Goal: Information Seeking & Learning: Understand process/instructions

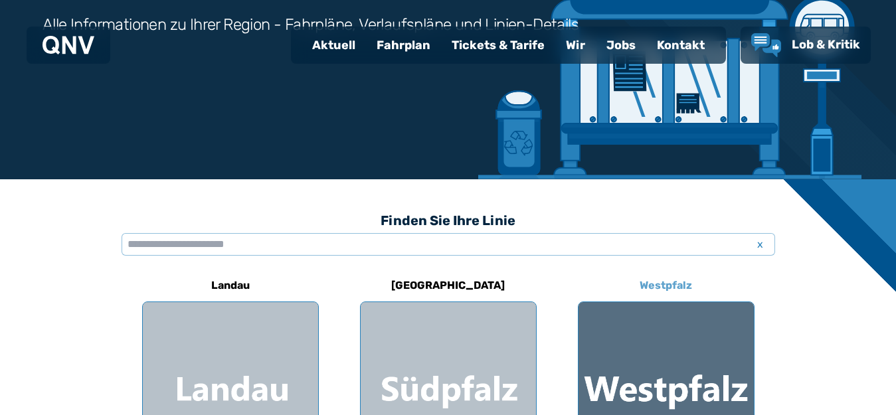
click at [659, 284] on h6 "Westpfalz" at bounding box center [665, 285] width 63 height 21
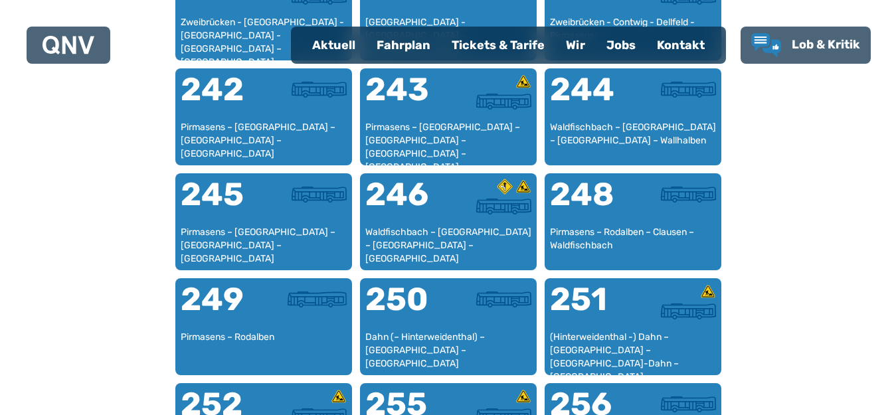
scroll to position [1604, 0]
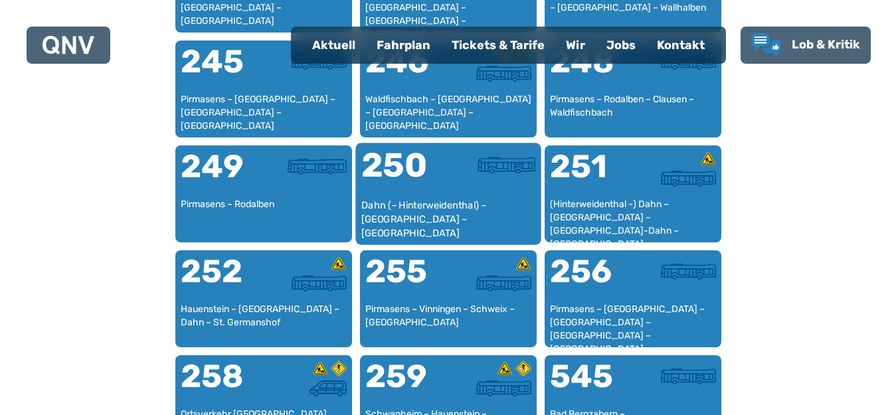
click at [448, 189] on div "250" at bounding box center [404, 174] width 87 height 50
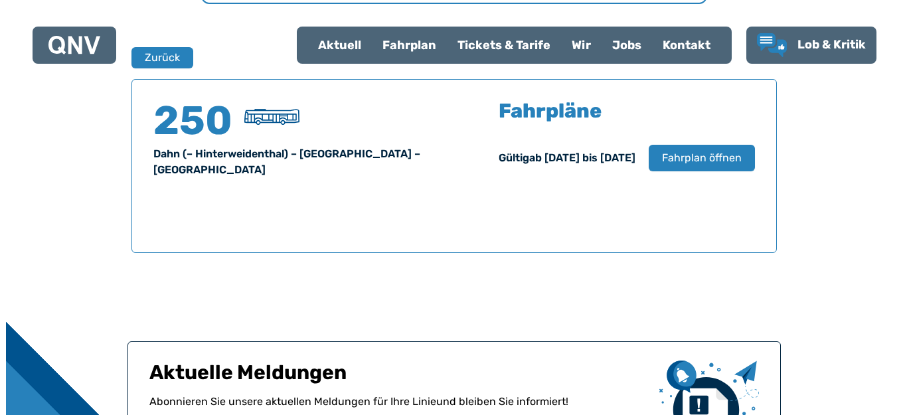
scroll to position [875, 0]
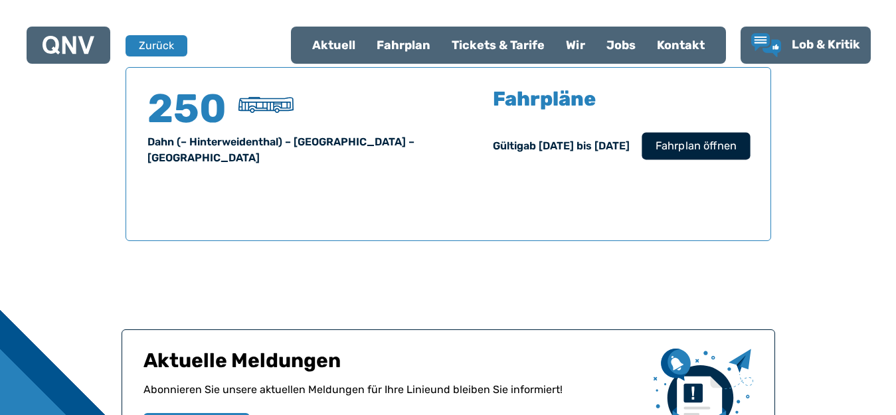
click at [697, 141] on span "Fahrplan öffnen" at bounding box center [695, 146] width 81 height 16
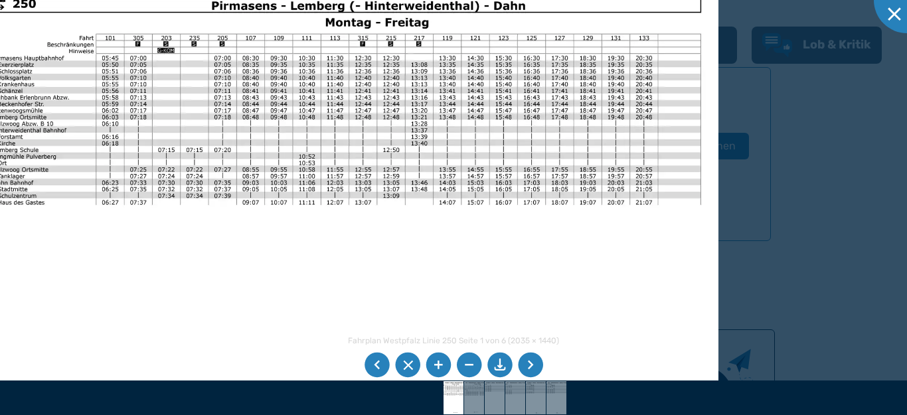
click at [534, 361] on li at bounding box center [530, 365] width 25 height 25
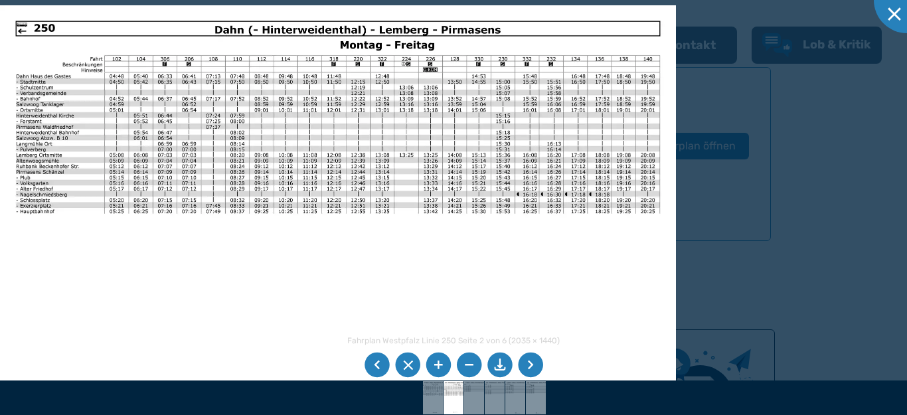
click at [520, 221] on img at bounding box center [338, 244] width 676 height 478
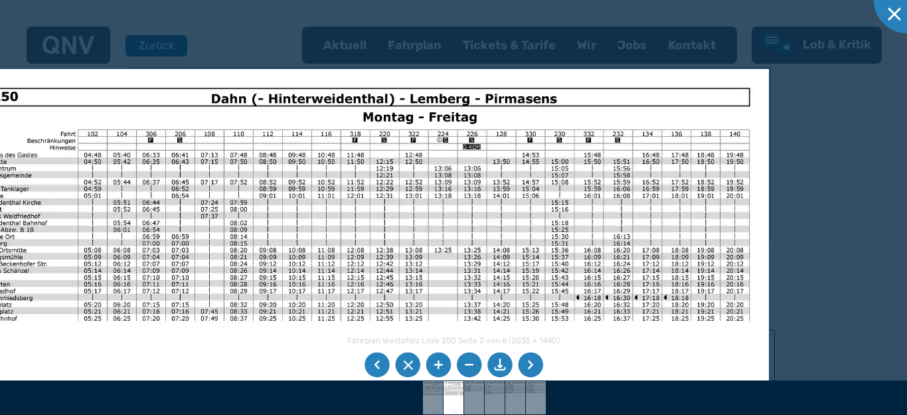
click at [307, 385] on div "Fahrplan Westpfalz Linie 250 Seite 2 von 6 (2035 × 1440) 61%" at bounding box center [453, 207] width 907 height 415
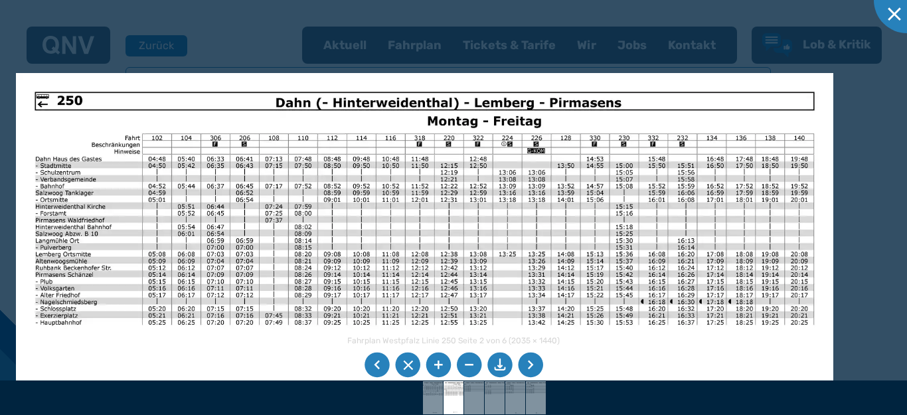
click at [232, 267] on img at bounding box center [424, 362] width 817 height 578
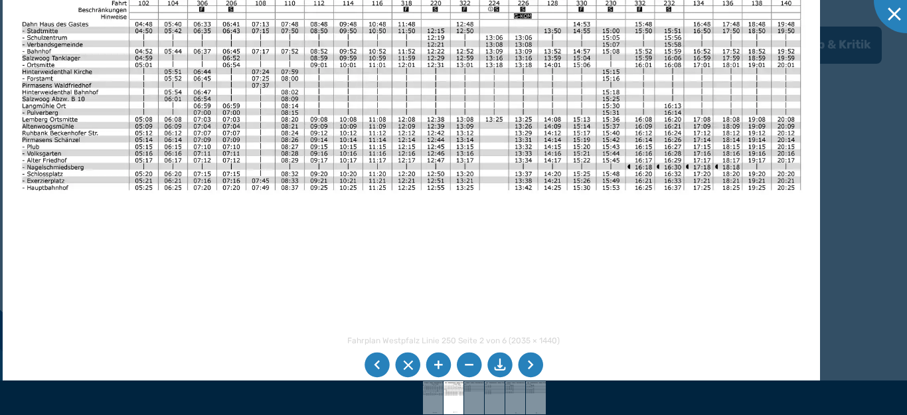
click at [236, 133] on img at bounding box center [411, 227] width 817 height 578
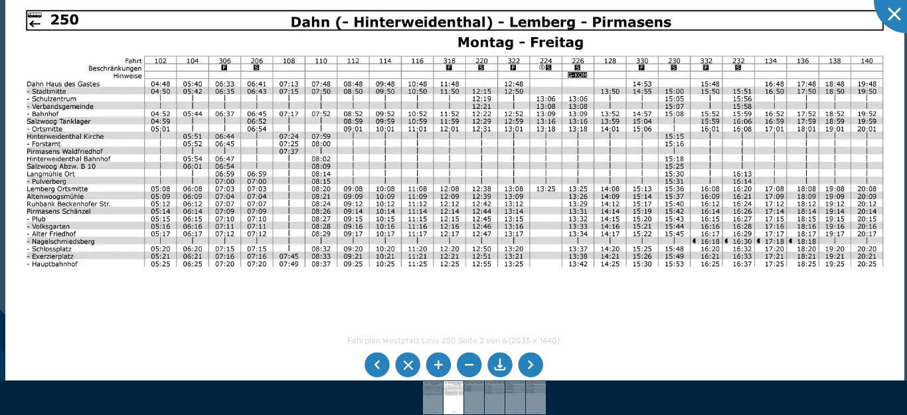
click at [295, 307] on img at bounding box center [454, 307] width 899 height 636
click at [371, 362] on li at bounding box center [377, 365] width 25 height 25
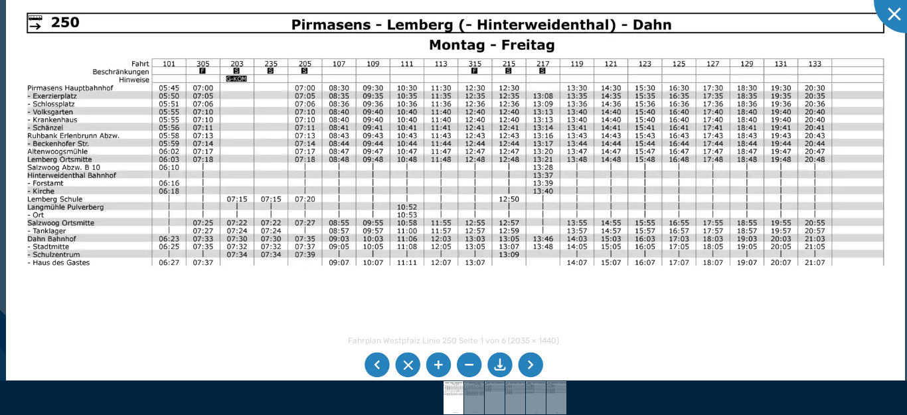
click at [310, 336] on img at bounding box center [455, 310] width 899 height 636
